Goal: Task Accomplishment & Management: Use online tool/utility

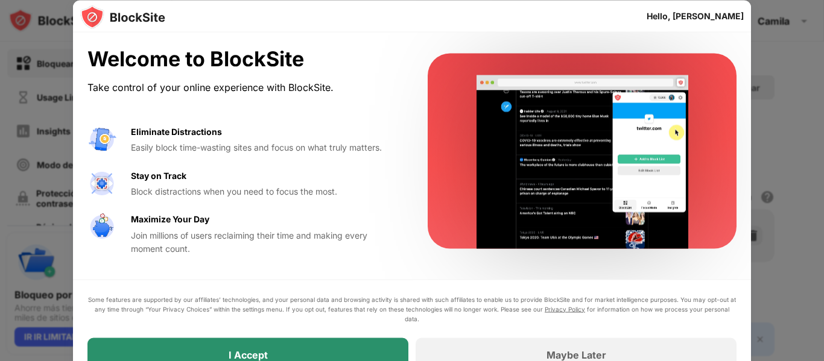
click at [308, 343] on div "I Accept" at bounding box center [247, 355] width 321 height 34
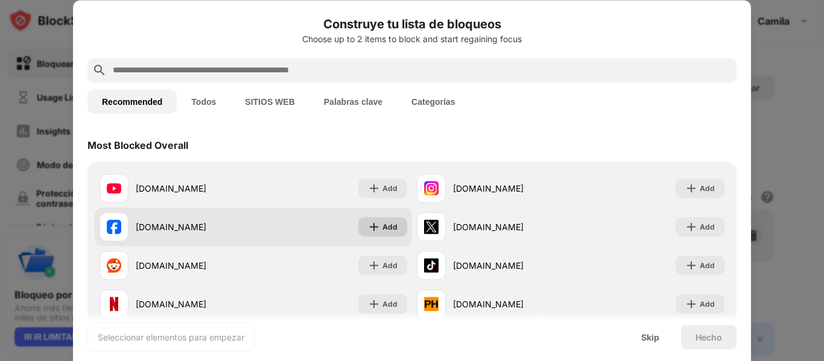
click at [387, 227] on div "Add" at bounding box center [389, 227] width 15 height 12
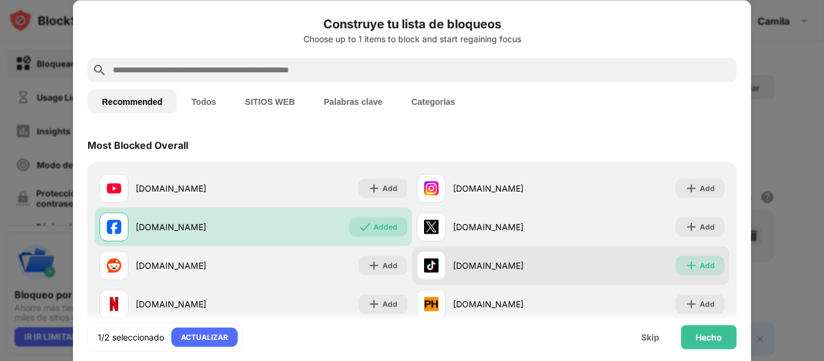
click at [700, 268] on div "Add" at bounding box center [707, 265] width 15 height 12
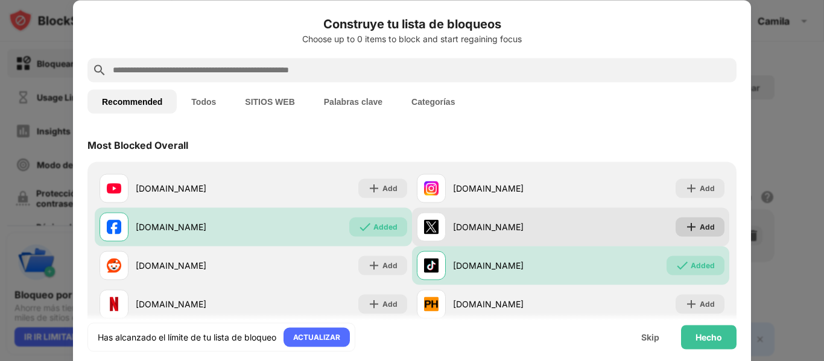
click at [702, 227] on div "Add" at bounding box center [707, 227] width 15 height 12
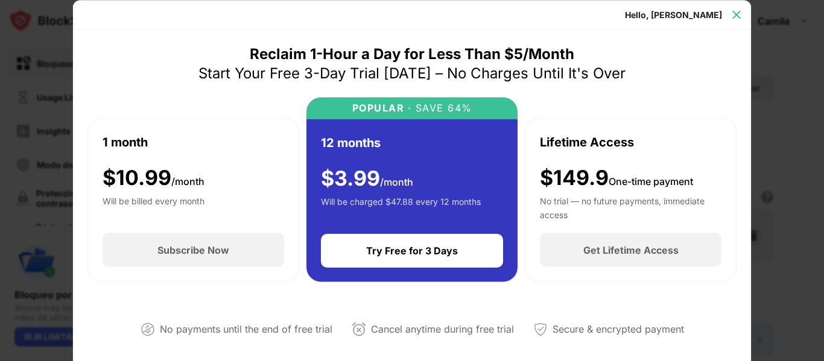
click at [736, 8] on img at bounding box center [736, 14] width 12 height 12
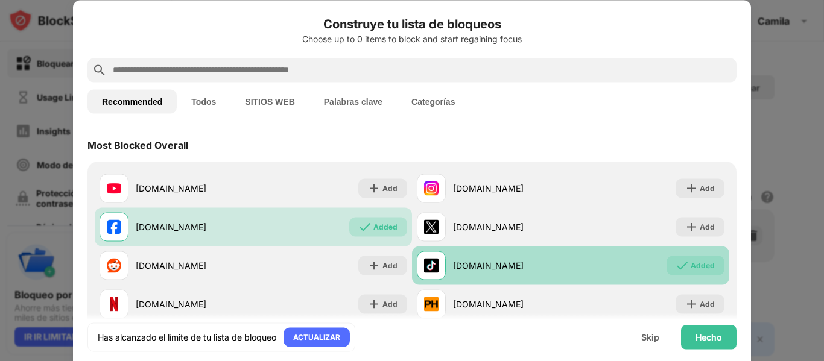
click at [691, 262] on div "Added" at bounding box center [703, 265] width 24 height 12
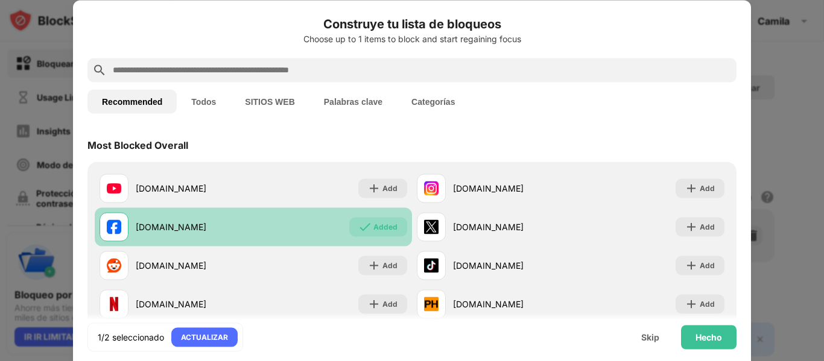
click at [378, 220] on div "Added" at bounding box center [378, 226] width 58 height 19
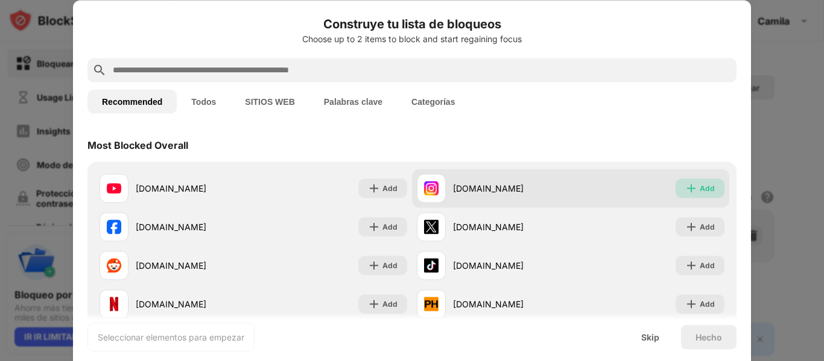
click at [700, 185] on div "Add" at bounding box center [707, 188] width 15 height 12
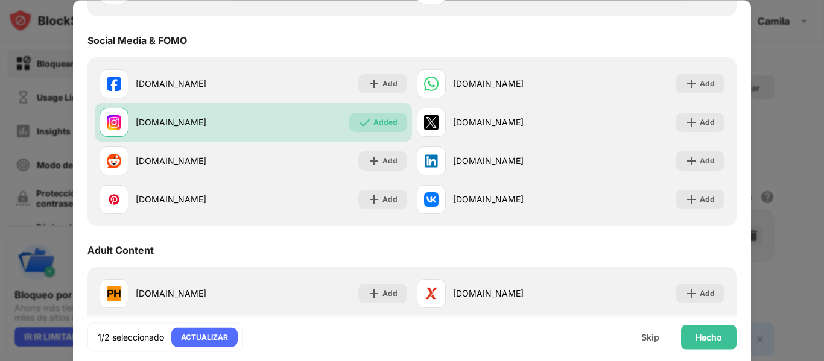
scroll to position [311, 0]
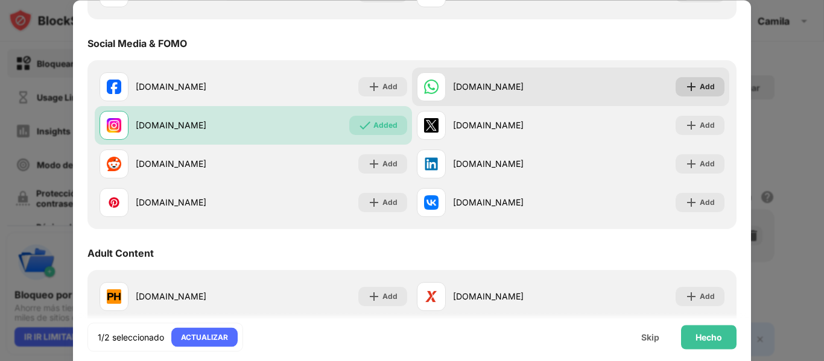
click at [703, 85] on div "Add" at bounding box center [707, 87] width 15 height 12
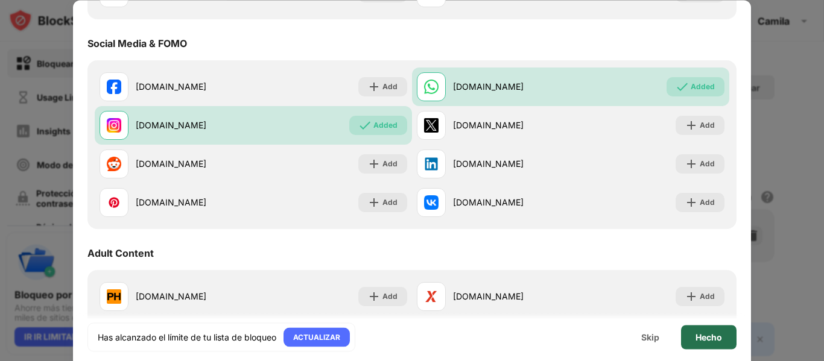
click at [704, 344] on div "Hecho" at bounding box center [708, 337] width 55 height 24
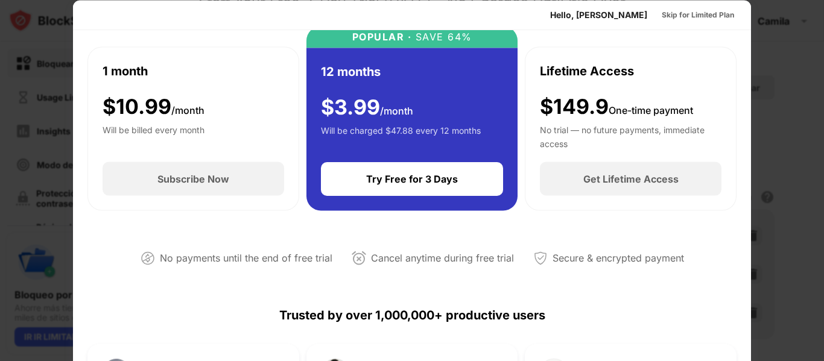
scroll to position [76, 0]
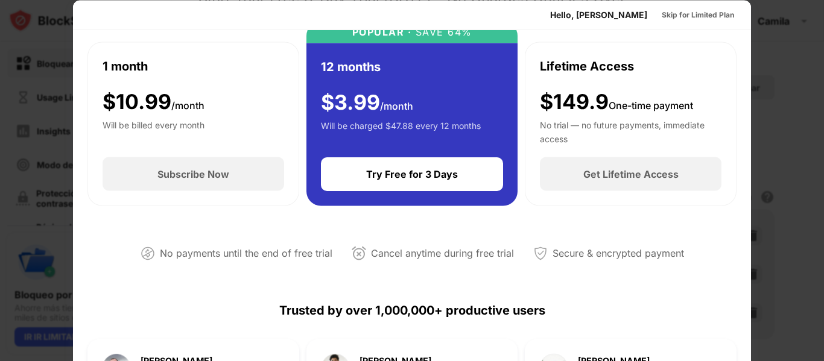
drag, startPoint x: 755, startPoint y: 166, endPoint x: 763, endPoint y: 194, distance: 28.2
click at [763, 194] on div at bounding box center [412, 180] width 824 height 361
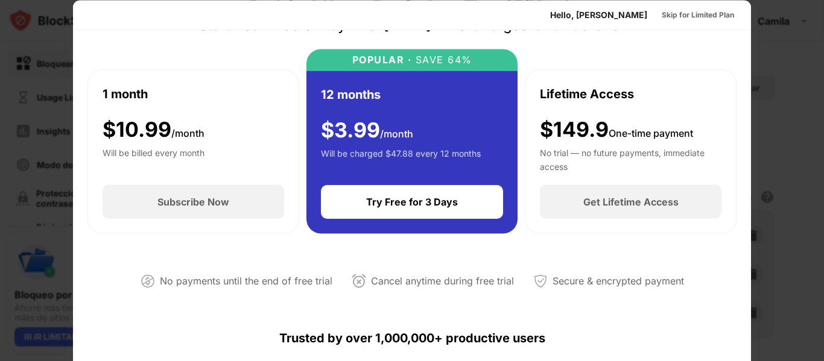
scroll to position [0, 0]
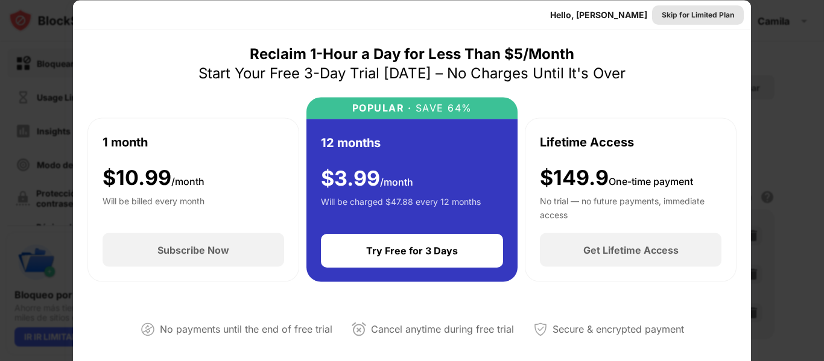
click at [662, 12] on div "Skip for Limited Plan" at bounding box center [698, 14] width 72 height 12
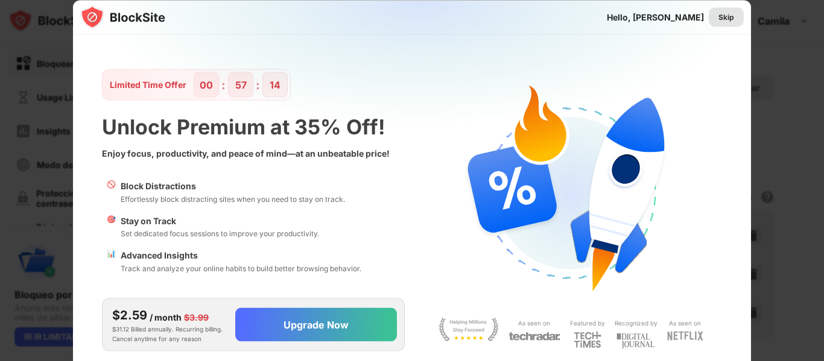
click at [718, 16] on div "Skip" at bounding box center [726, 16] width 35 height 19
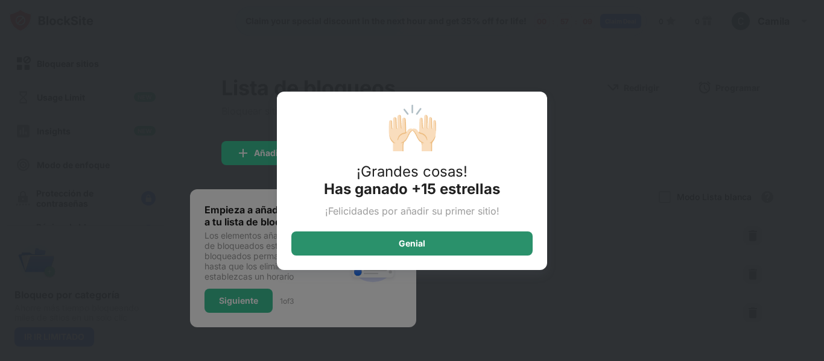
click at [461, 244] on div "Genial" at bounding box center [411, 244] width 241 height 24
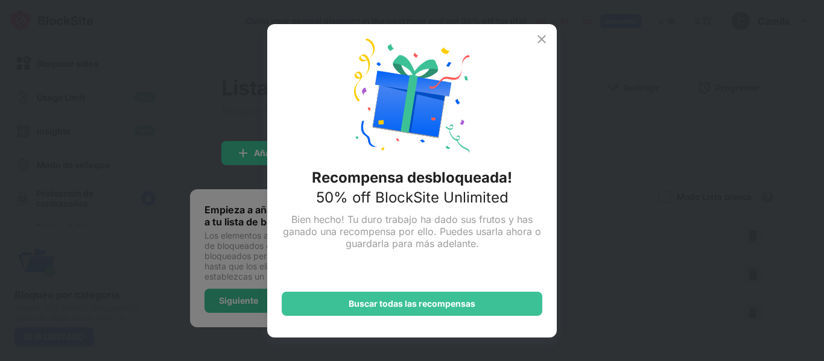
click at [531, 121] on div "Recompensa desbloqueada! 50% off BlockSite Unlimited Bien hecho! Tu duro trabaj…" at bounding box center [411, 181] width 289 height 314
click at [545, 36] on img at bounding box center [541, 39] width 14 height 14
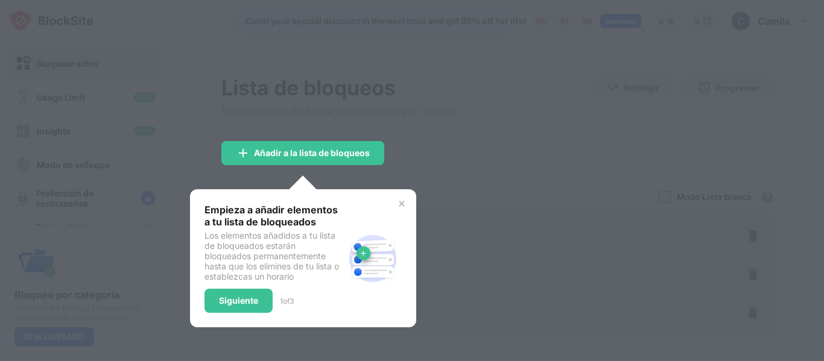
click at [436, 192] on div at bounding box center [412, 180] width 824 height 361
click at [401, 198] on div "Empieza a añadir elementos a tu lista de bloqueados Los elementos añadidos a tu…" at bounding box center [303, 258] width 226 height 138
click at [399, 207] on img at bounding box center [402, 204] width 10 height 10
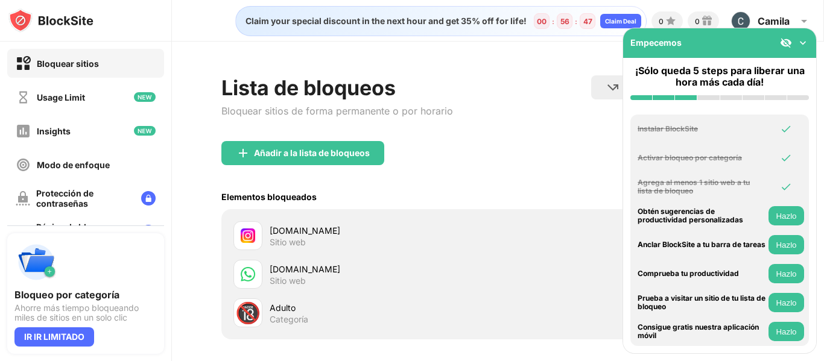
click at [811, 43] on div "Empecemos" at bounding box center [719, 43] width 193 height 30
click at [805, 42] on img at bounding box center [803, 43] width 12 height 12
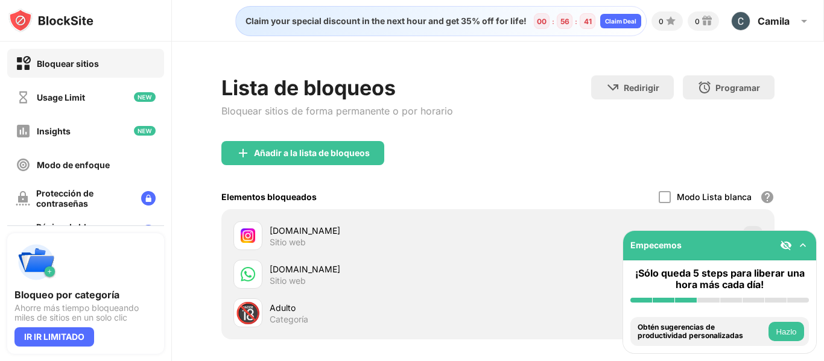
drag, startPoint x: 812, startPoint y: 116, endPoint x: 814, endPoint y: 163, distance: 47.1
click at [814, 163] on div "Lista de bloqueos Bloquear sitios de forma permanente o por horario Redirigir H…" at bounding box center [498, 255] width 652 height 426
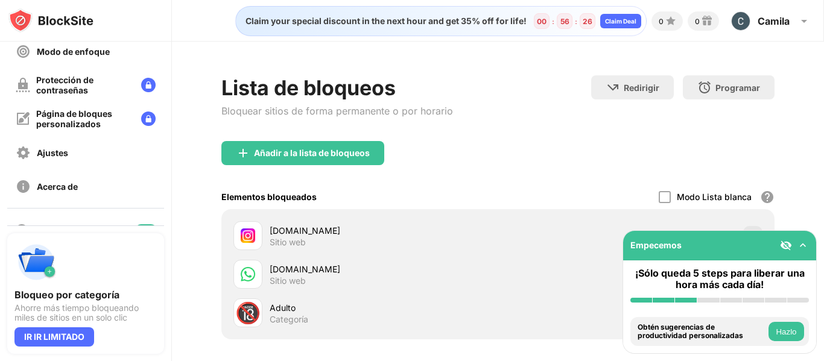
scroll to position [116, 0]
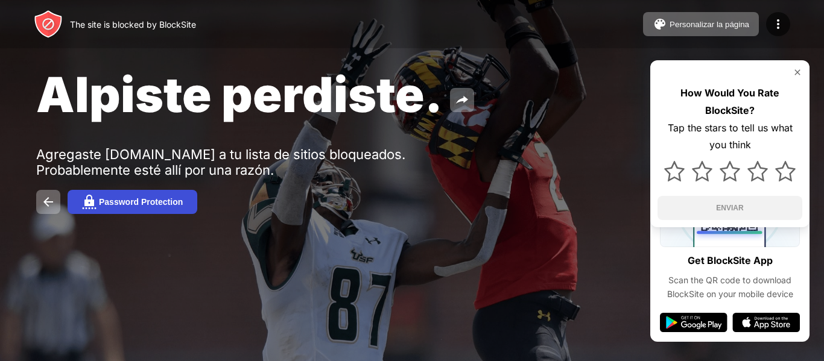
click at [147, 205] on div "Password Protection" at bounding box center [141, 202] width 84 height 10
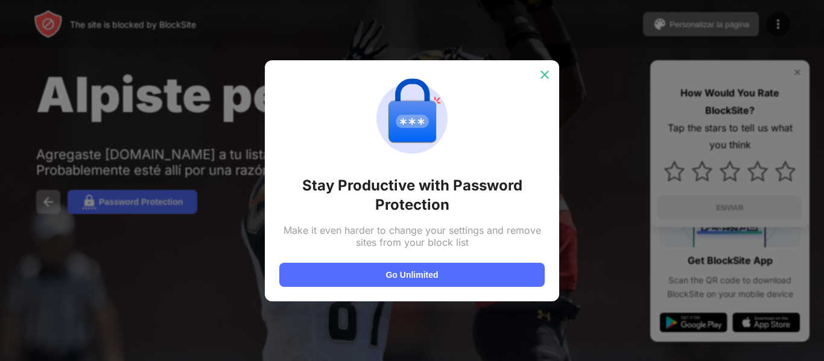
click at [546, 77] on img at bounding box center [545, 75] width 12 height 12
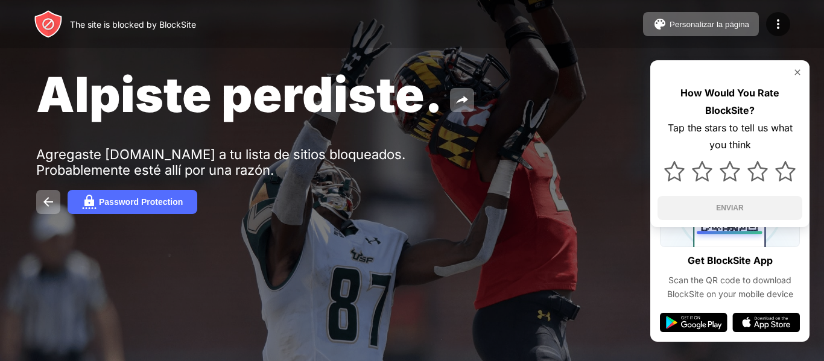
click at [799, 72] on img at bounding box center [797, 73] width 10 height 10
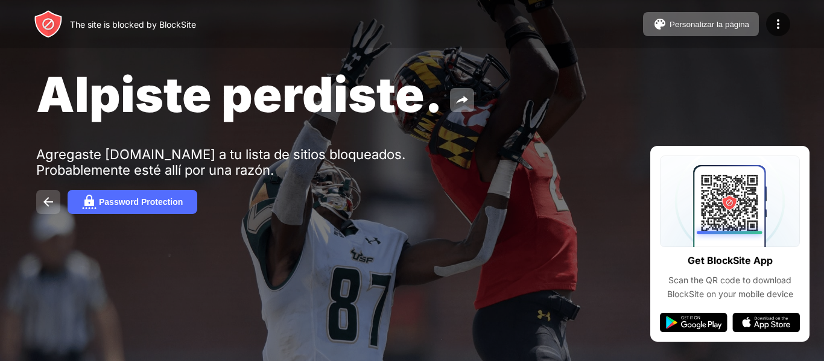
click at [43, 204] on img at bounding box center [48, 202] width 14 height 14
